Goal: Find specific page/section: Find specific page/section

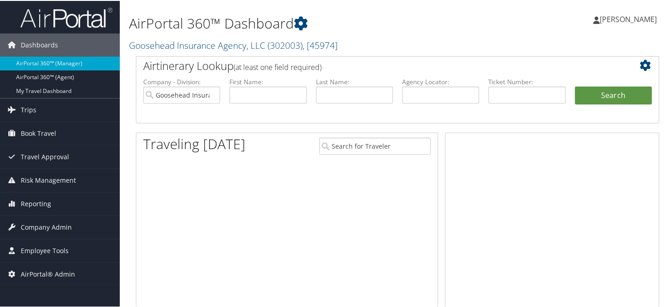
click at [178, 47] on link "Goosehead Insurance Agency, LLC ( 302003 ) , [ 45974 ]" at bounding box center [233, 44] width 209 height 12
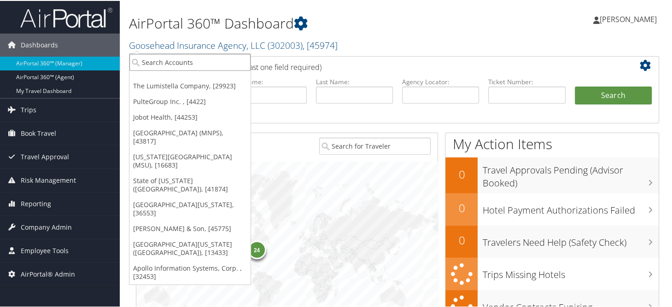
click at [187, 64] on input "search" at bounding box center [189, 61] width 121 height 17
type input "magna"
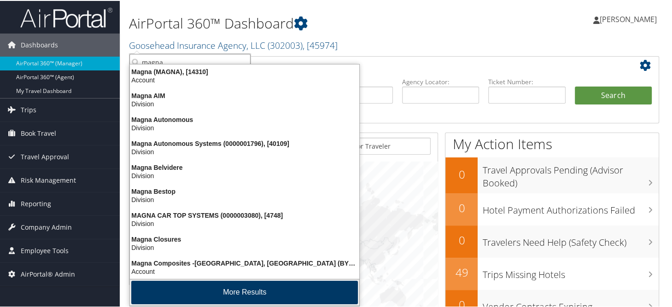
click at [239, 283] on button "More Results" at bounding box center [244, 291] width 227 height 23
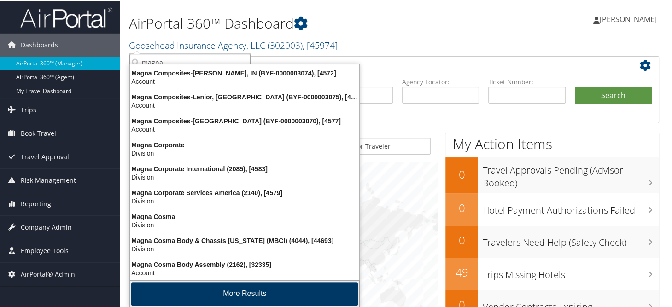
click at [232, 293] on button "More Results" at bounding box center [244, 292] width 227 height 23
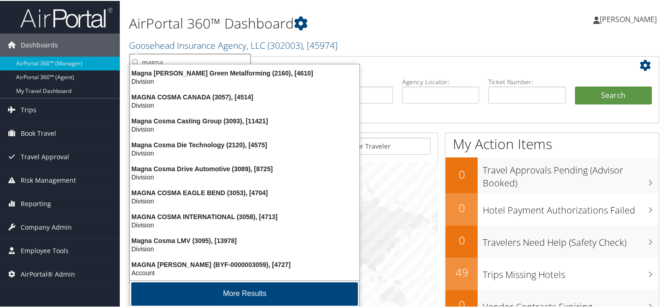
click at [232, 293] on button "More Results" at bounding box center [244, 292] width 227 height 23
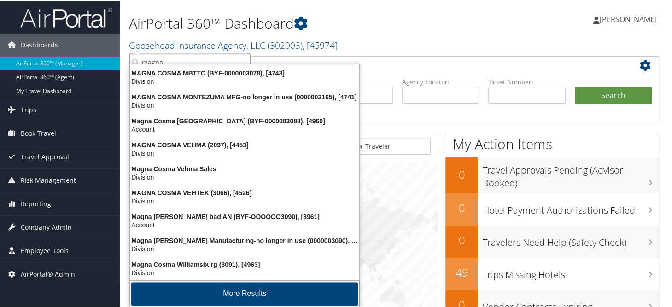
click at [232, 293] on button "More Results" at bounding box center [244, 292] width 227 height 23
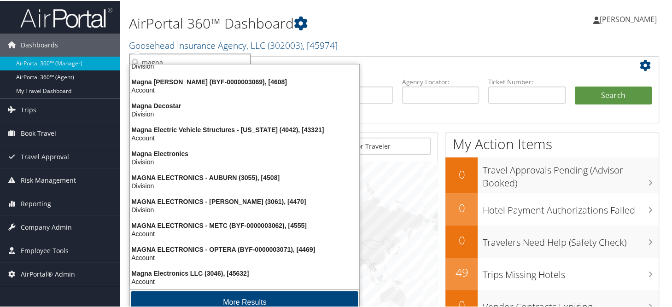
scroll to position [863, 0]
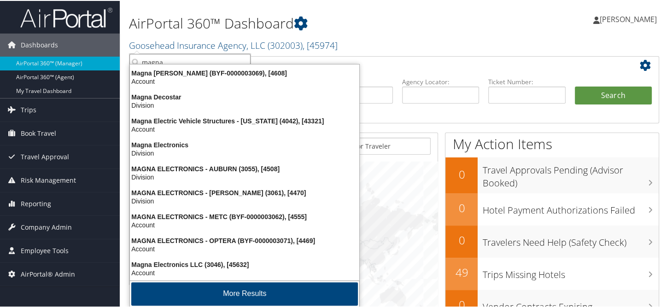
click at [232, 293] on button "More Results" at bounding box center [244, 292] width 227 height 23
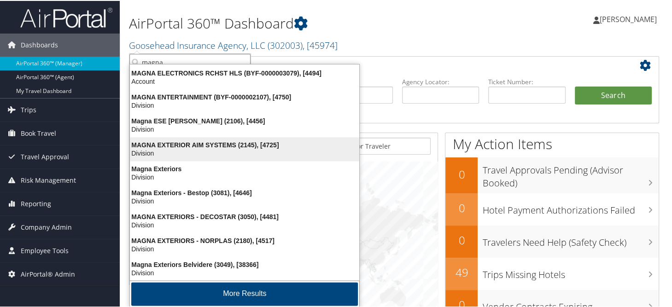
scroll to position [1078, 0]
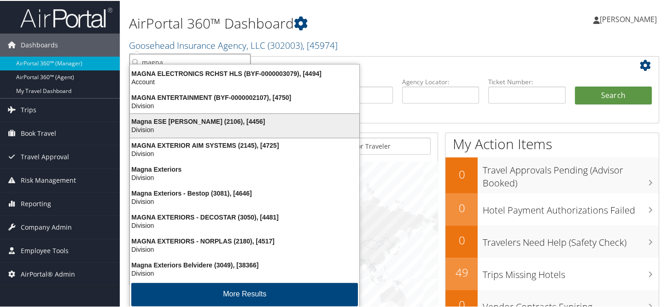
click at [169, 117] on div "Magna ESE Troy (2106), [4456]" at bounding box center [244, 121] width 240 height 8
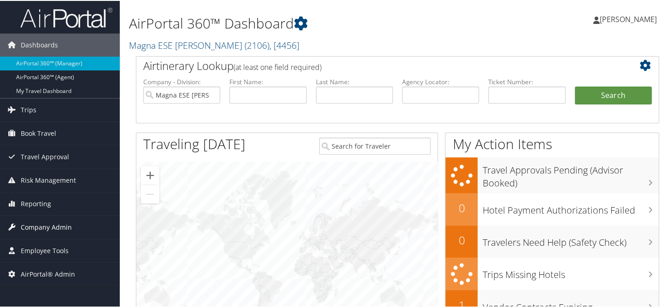
click at [65, 223] on span "Company Admin" at bounding box center [46, 226] width 51 height 23
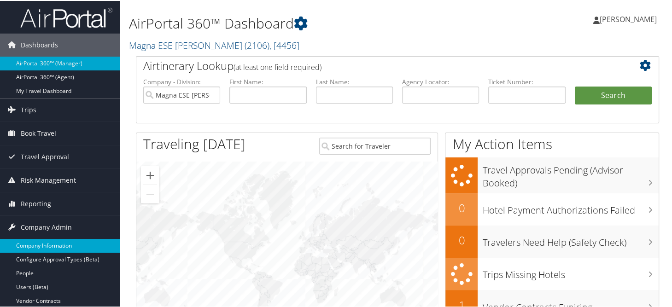
click at [62, 244] on link "Company Information" at bounding box center [60, 245] width 120 height 14
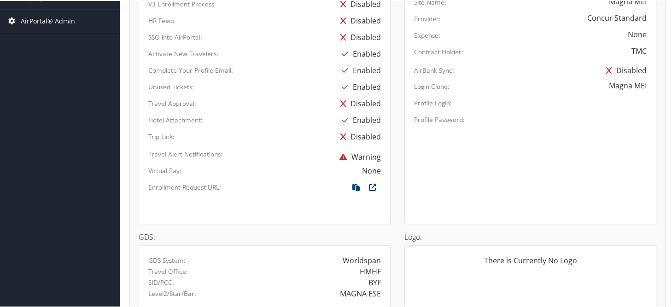
scroll to position [587, 0]
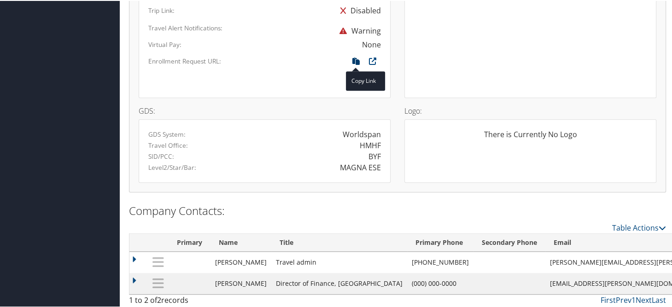
click at [356, 60] on icon at bounding box center [356, 63] width 17 height 12
click at [353, 57] on icon at bounding box center [356, 63] width 17 height 12
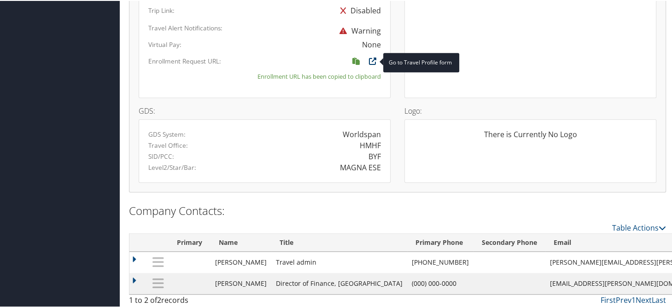
click at [367, 57] on icon at bounding box center [372, 63] width 17 height 12
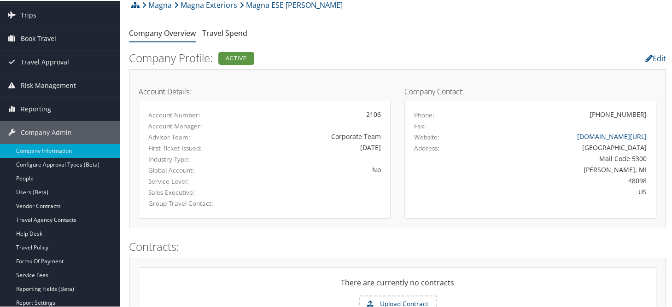
scroll to position [0, 0]
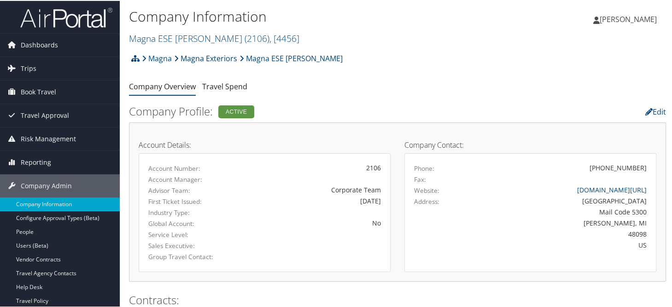
click at [208, 56] on link "Magna Exteriors" at bounding box center [205, 57] width 63 height 18
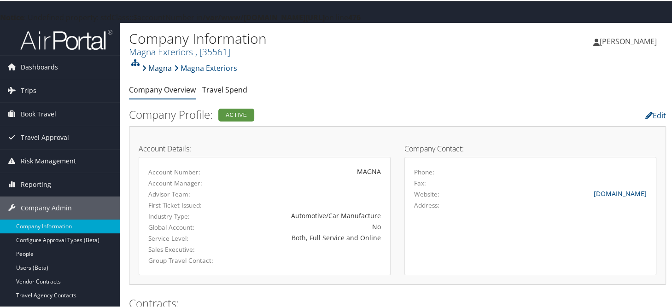
click at [152, 67] on link "Magna" at bounding box center [157, 67] width 30 height 18
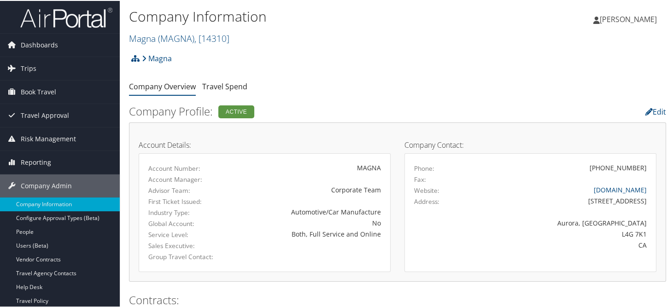
click at [288, 46] on div "Company Information Magna ( MAGNA ) , [ 14310 ] Magna Exteriors, [35561] Magna …" at bounding box center [308, 27] width 358 height 44
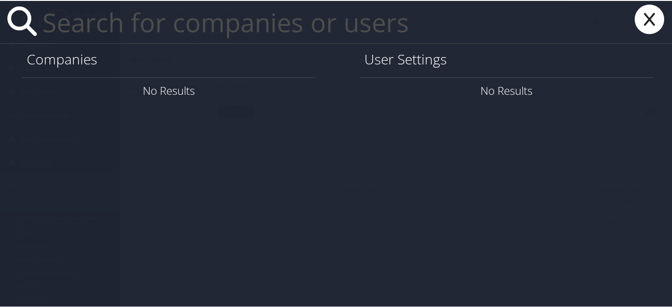
click at [238, 21] on input "text" at bounding box center [303, 21] width 528 height 42
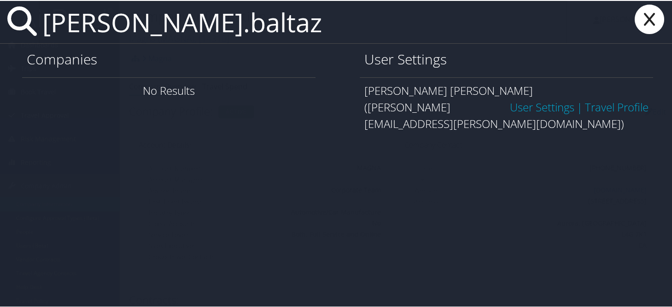
type input "[PERSON_NAME].baltaz"
click at [524, 99] on link "User Settings" at bounding box center [542, 106] width 64 height 15
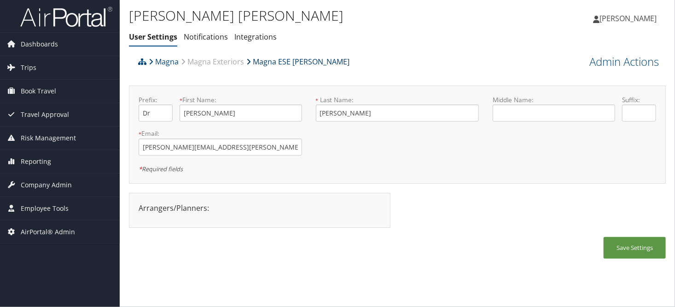
click at [272, 62] on link "Magna ESE [PERSON_NAME]" at bounding box center [297, 61] width 103 height 18
click at [264, 60] on link "Magna ESE [PERSON_NAME]" at bounding box center [297, 61] width 103 height 18
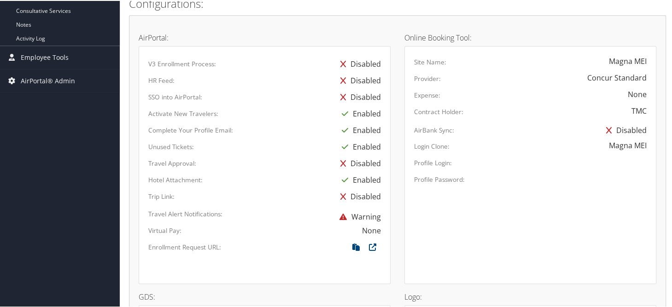
scroll to position [414, 0]
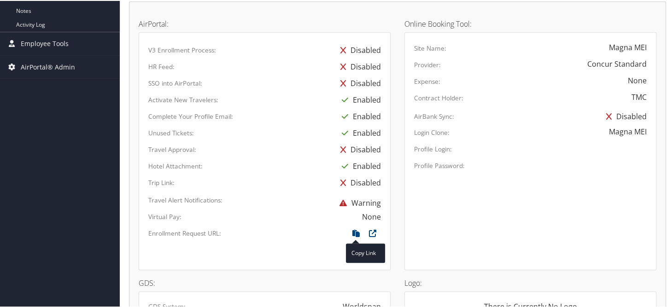
click at [354, 233] on span at bounding box center [356, 232] width 17 height 10
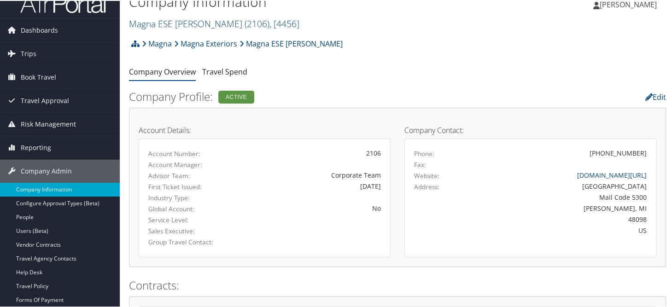
scroll to position [0, 0]
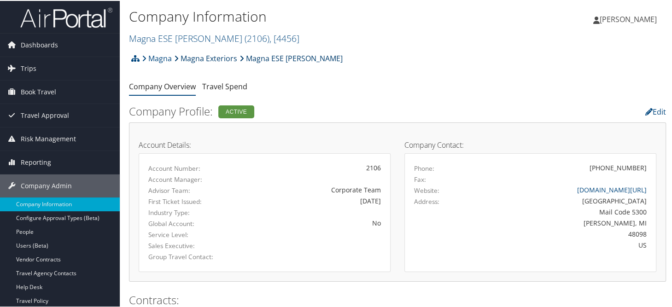
drag, startPoint x: 211, startPoint y: 58, endPoint x: 240, endPoint y: 58, distance: 29.0
click at [211, 58] on link "Magna Exteriors" at bounding box center [205, 57] width 63 height 18
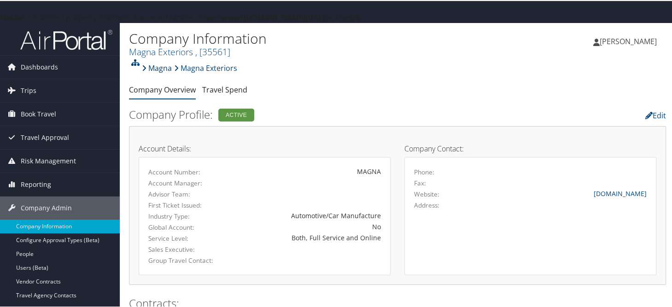
click at [160, 69] on link "Magna" at bounding box center [157, 67] width 30 height 18
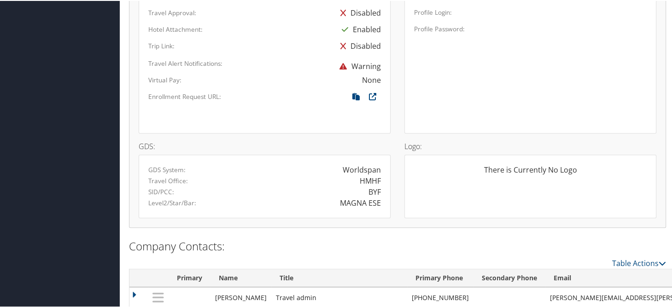
scroll to position [553, 0]
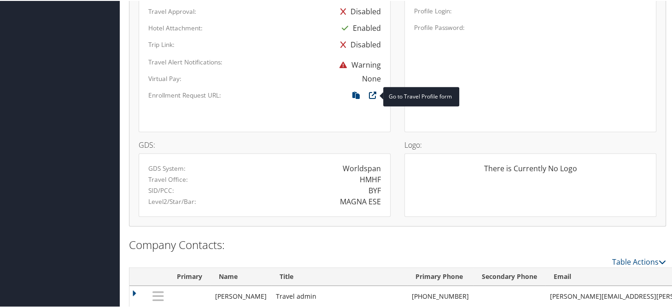
click at [368, 92] on icon at bounding box center [372, 97] width 17 height 12
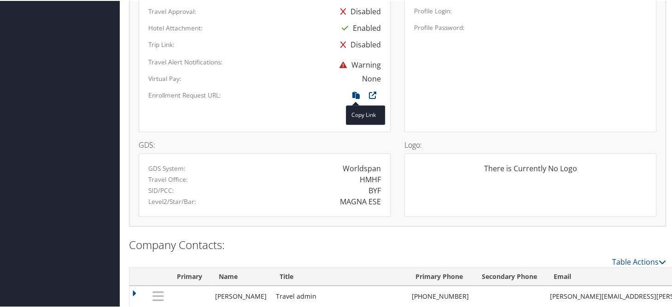
click at [352, 97] on span at bounding box center [356, 94] width 17 height 10
click at [581, 55] on div "Site Name: Magna MEI Provider: Concur Standard Expense: None Contract Holder: T…" at bounding box center [530, 12] width 252 height 238
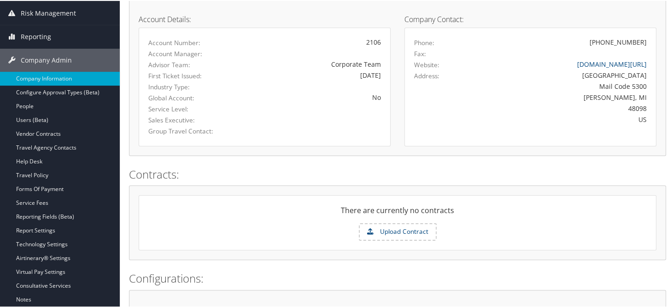
scroll to position [0, 0]
